Goal: Transaction & Acquisition: Purchase product/service

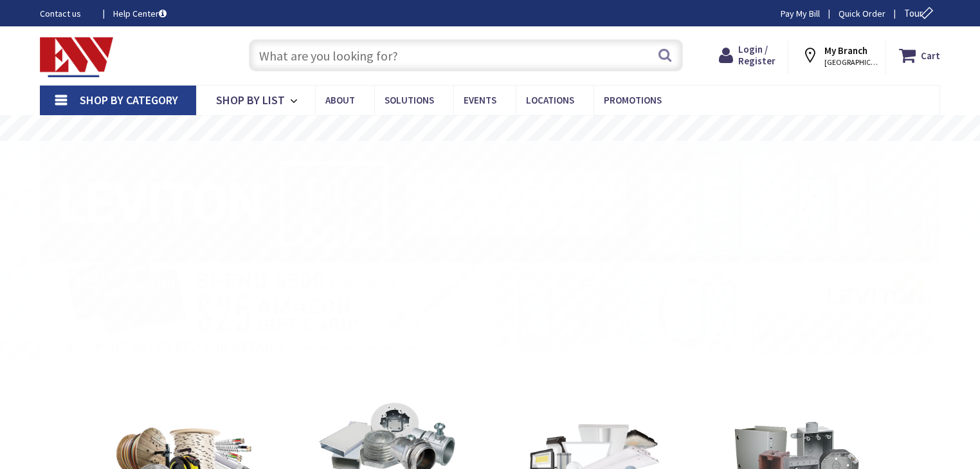
click at [381, 55] on input "text" at bounding box center [466, 55] width 434 height 32
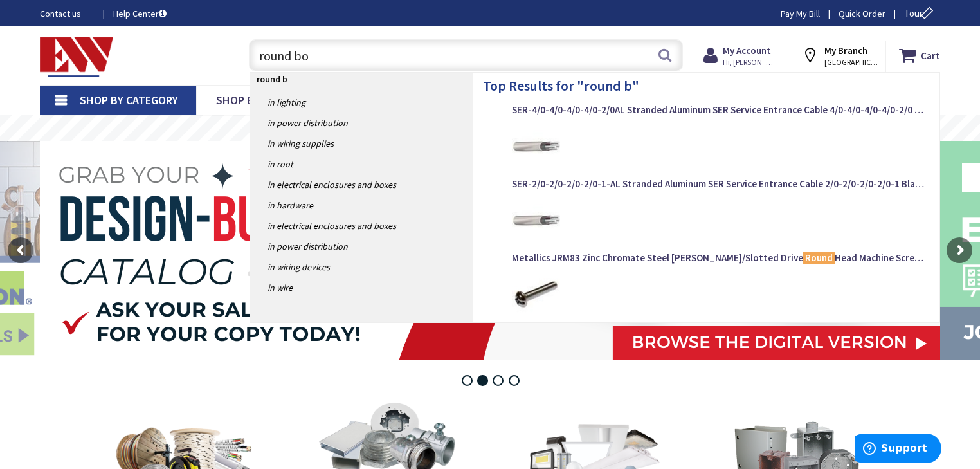
type input "round box"
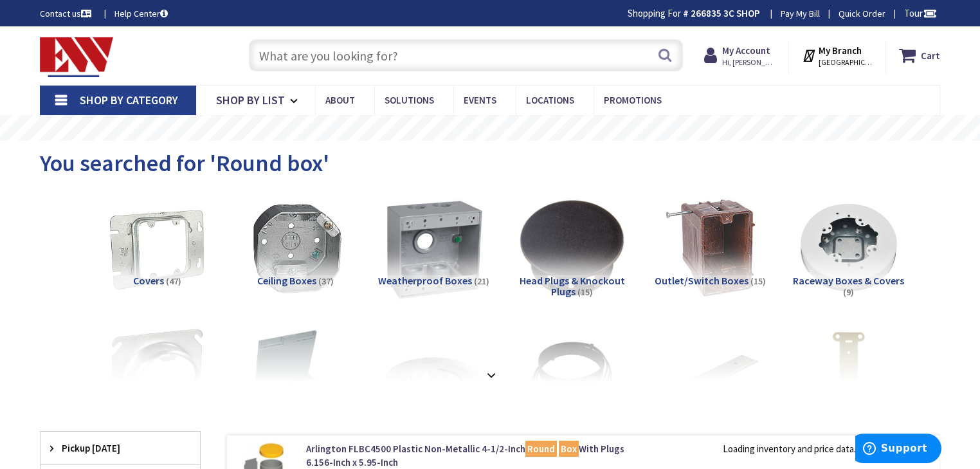
click at [423, 264] on img at bounding box center [434, 248] width 116 height 116
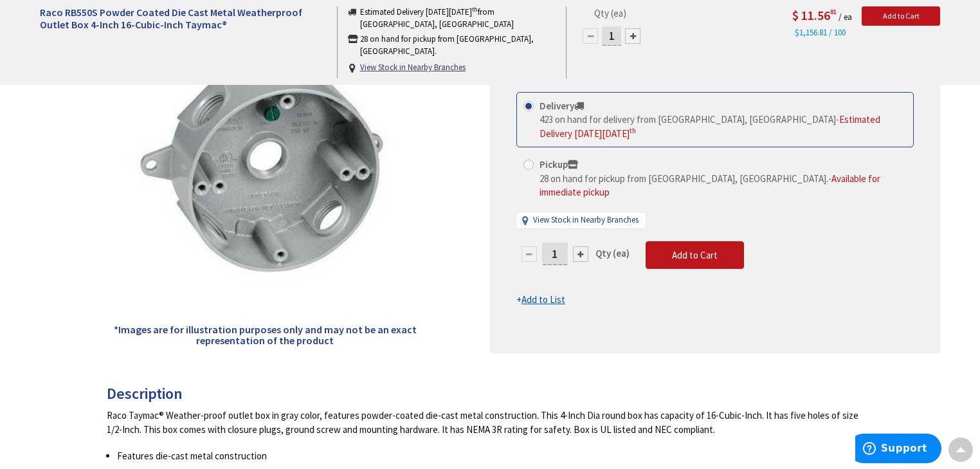
scroll to position [154, 0]
